Goal: Task Accomplishment & Management: Manage account settings

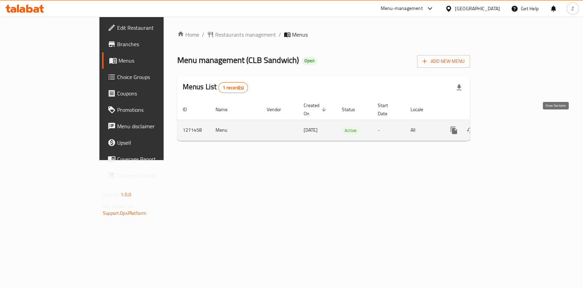
click at [507, 126] on icon "enhanced table" at bounding box center [503, 130] width 8 height 8
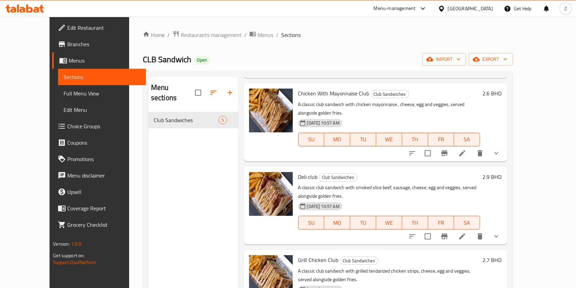
scroll to position [91, 0]
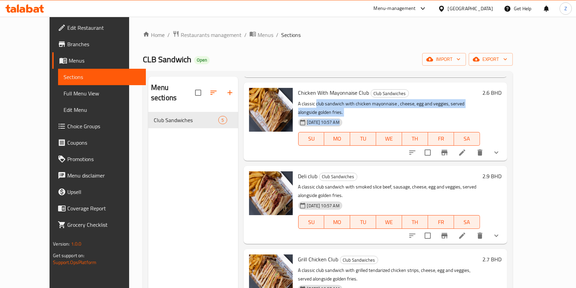
drag, startPoint x: 303, startPoint y: 100, endPoint x: 444, endPoint y: 109, distance: 141.0
click at [444, 109] on div "Chicken With Mayonnaise Club Club Sandwiches A classic club sandwich with chick…" at bounding box center [388, 121] width 187 height 72
click at [442, 99] on p "A classic club sandwich with chicken mayonnaise , cheese, egg and veggies, serv…" at bounding box center [389, 107] width 182 height 17
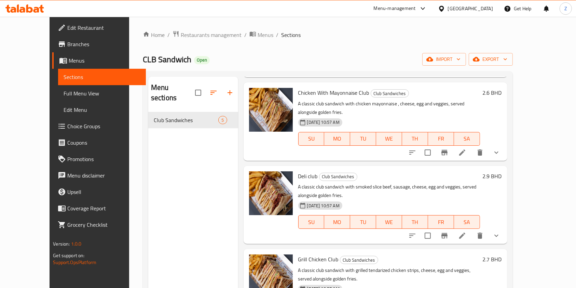
click at [480, 100] on p "A classic club sandwich with chicken mayonnaise , cheese, egg and veggies, serv…" at bounding box center [389, 107] width 182 height 17
click at [466, 148] on icon at bounding box center [462, 152] width 8 height 8
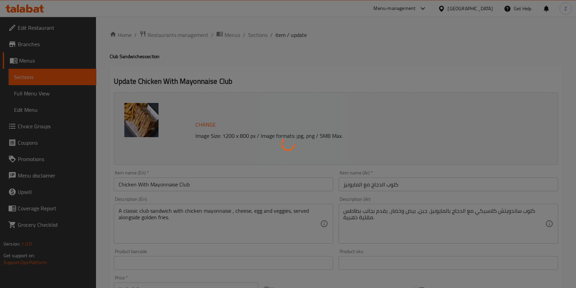
type input "إختيارك من المشروب:"
type input "0"
type input "إختيارك من خبز"
type input "1"
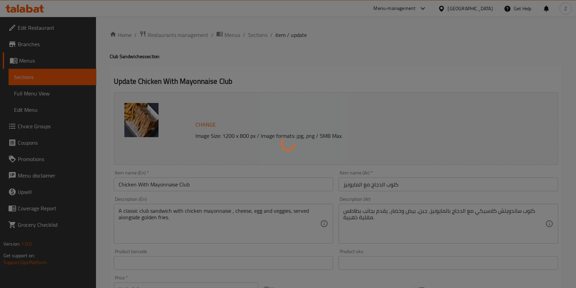
type input "1"
type input "الإضافات:"
type input "0"
type input "4"
type input "جزء إضافية:"
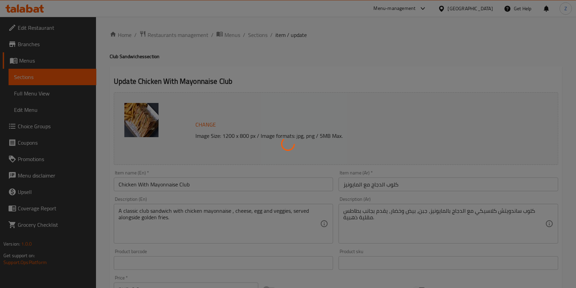
type input "0"
type input "5"
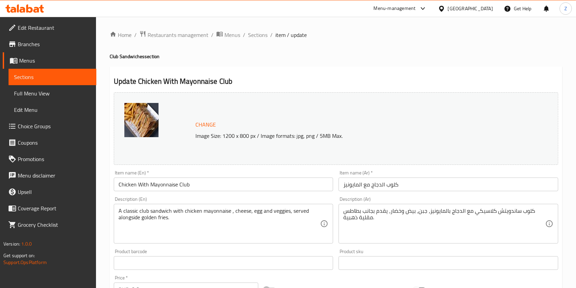
click at [139, 127] on img at bounding box center [141, 120] width 34 height 34
drag, startPoint x: 139, startPoint y: 127, endPoint x: 155, endPoint y: 113, distance: 21.3
click at [155, 113] on img at bounding box center [141, 120] width 34 height 34
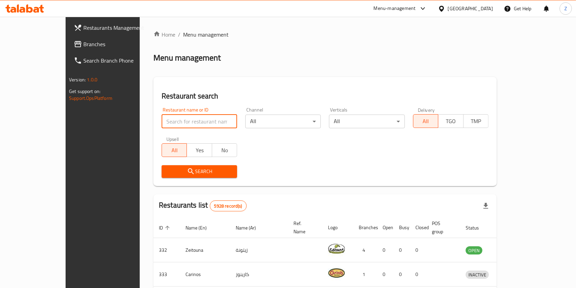
click at [176, 124] on input "search" at bounding box center [199, 121] width 75 height 14
type input "clb"
click at [167, 176] on span "Search" at bounding box center [199, 171] width 65 height 9
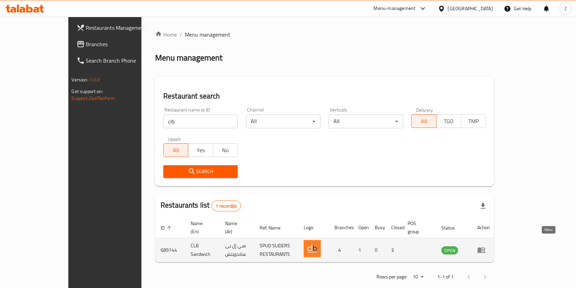
click at [485, 246] on icon "enhanced table" at bounding box center [481, 250] width 8 height 8
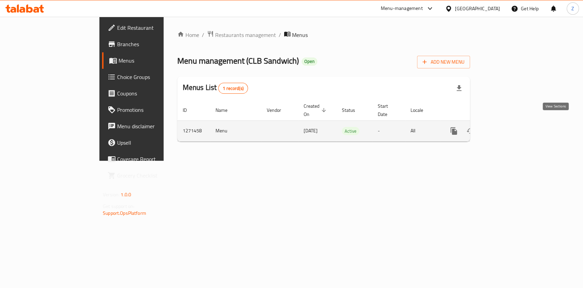
click at [507, 127] on icon "enhanced table" at bounding box center [503, 131] width 8 height 8
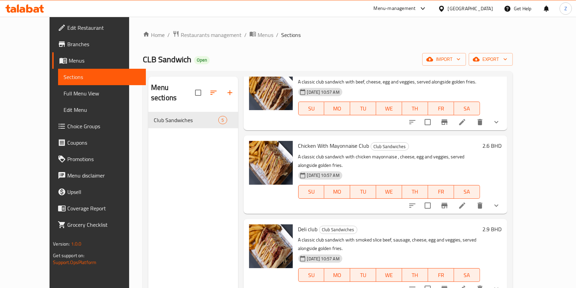
scroll to position [111, 0]
